Goal: Task Accomplishment & Management: Use online tool/utility

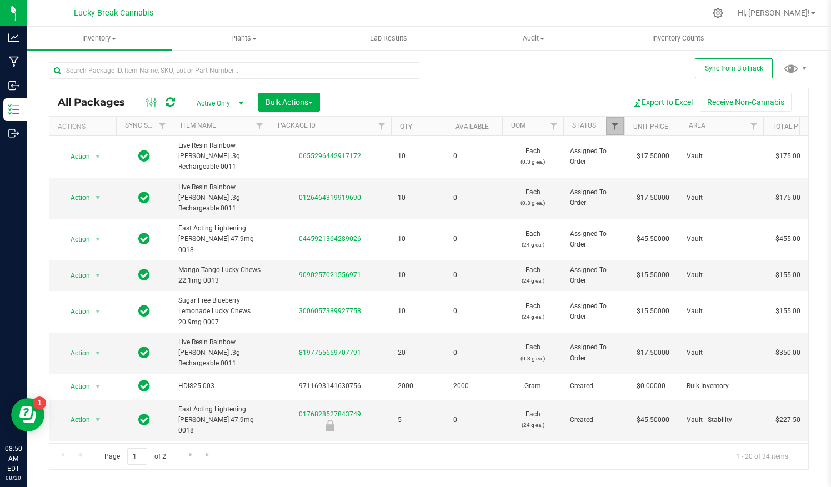
click at [618, 129] on span "Filter" at bounding box center [615, 126] width 9 height 9
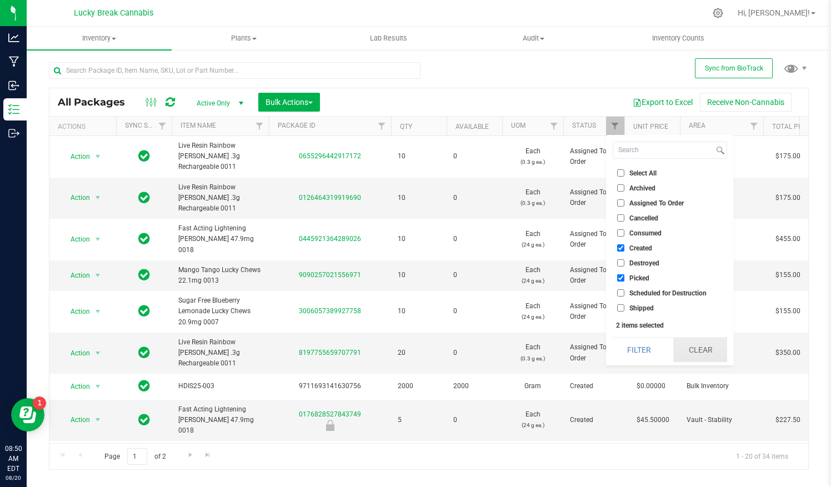
click at [700, 342] on button "Clear" at bounding box center [699, 350] width 53 height 24
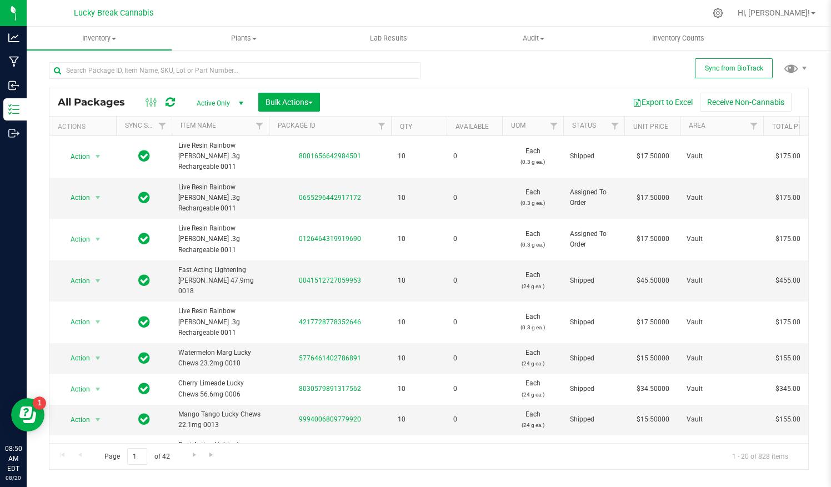
click at [761, 126] on div at bounding box center [763, 126] width 5 height 19
click at [760, 121] on link "Filter" at bounding box center [754, 126] width 18 height 19
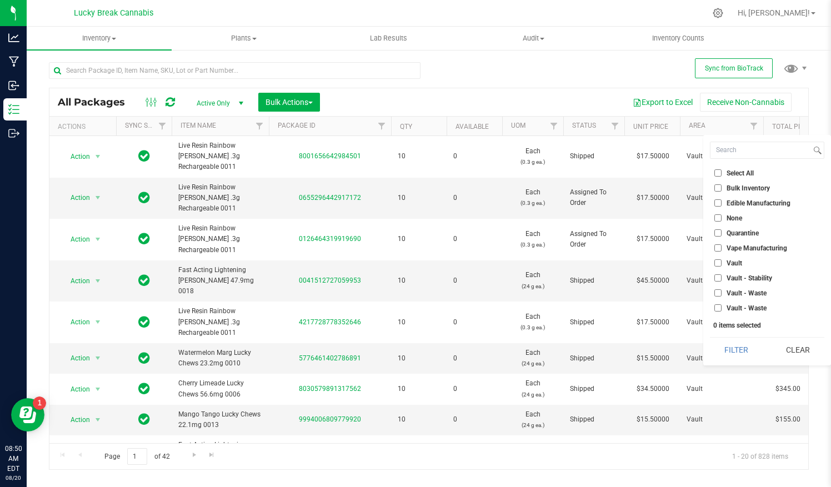
click at [725, 276] on label "Vault - Stability" at bounding box center [744, 277] width 58 height 7
click at [722, 276] on input "Vault - Stability" at bounding box center [718, 277] width 7 height 7
click at [737, 346] on button "Filter" at bounding box center [736, 350] width 53 height 24
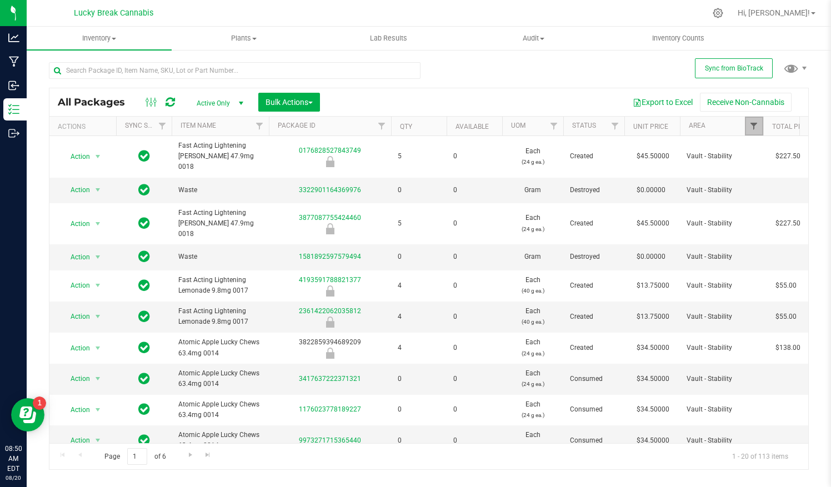
click at [755, 126] on span "Filter" at bounding box center [754, 126] width 9 height 9
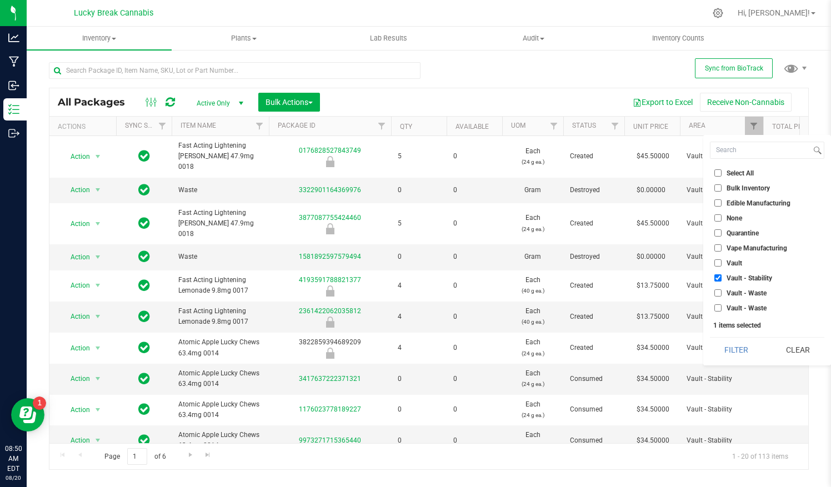
click at [721, 279] on input "Vault - Stability" at bounding box center [718, 277] width 7 height 7
checkbox input "false"
click at [720, 263] on input "Vault" at bounding box center [718, 262] width 7 height 7
click at [729, 353] on button "Filter" at bounding box center [736, 350] width 53 height 24
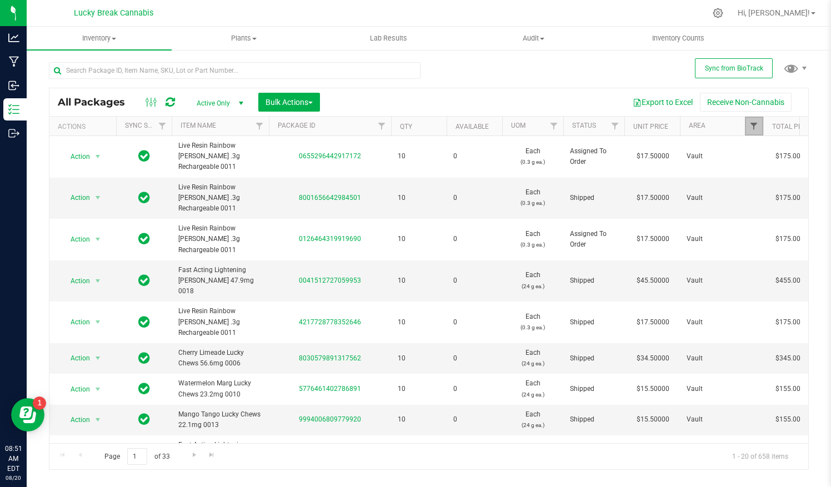
click at [756, 127] on span "Filter" at bounding box center [754, 126] width 9 height 9
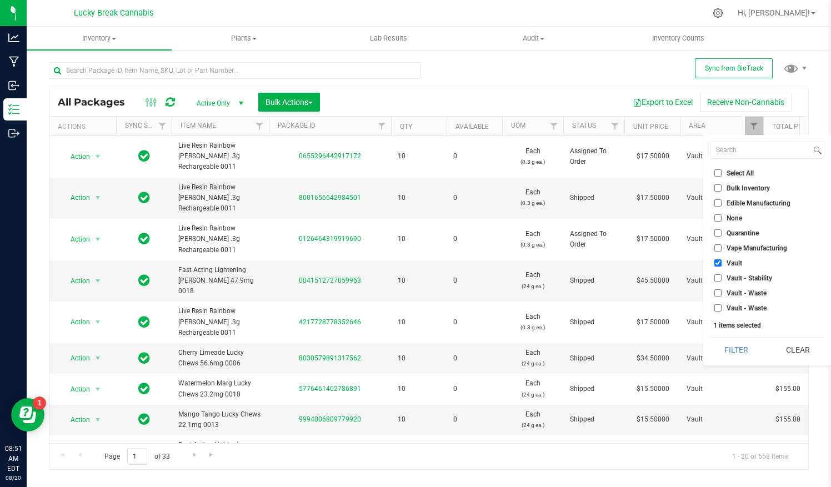
click at [720, 263] on input "Vault" at bounding box center [718, 262] width 7 height 7
checkbox input "false"
click at [539, 100] on div "Export to Excel Receive Non-Cannabis" at bounding box center [564, 102] width 472 height 19
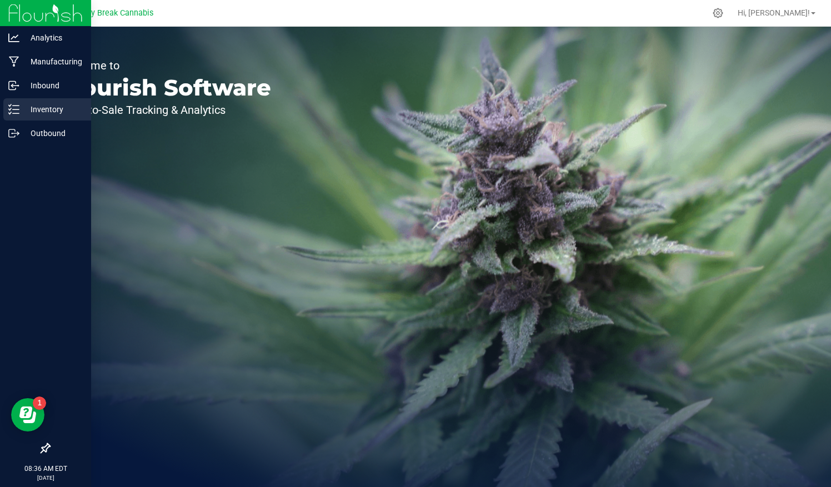
click at [18, 111] on icon at bounding box center [13, 109] width 11 height 11
